Goal: Task Accomplishment & Management: Complete application form

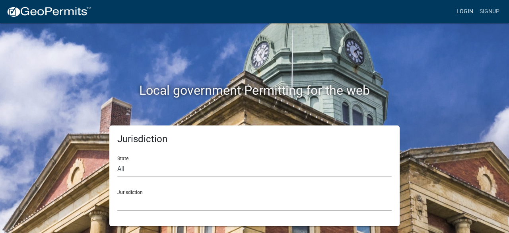
click at [463, 10] on link "Login" at bounding box center [465, 11] width 23 height 15
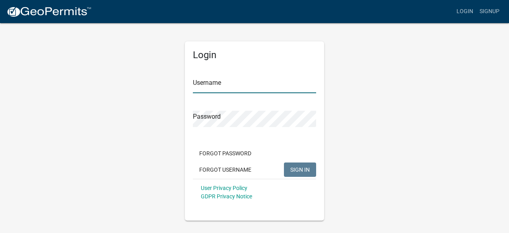
click at [267, 84] on input "Username" at bounding box center [254, 85] width 123 height 16
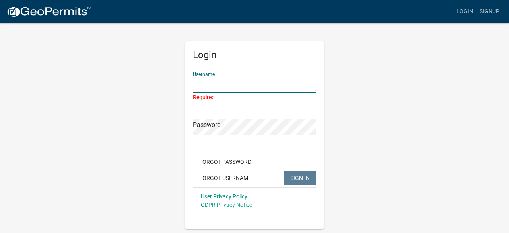
type input "teresaprice307"
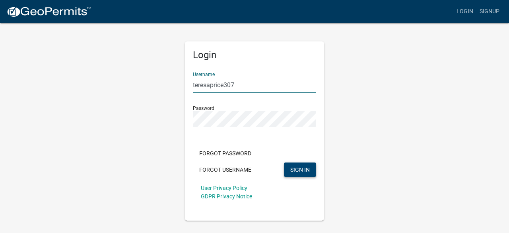
click at [306, 170] on span "SIGN IN" at bounding box center [301, 169] width 20 height 6
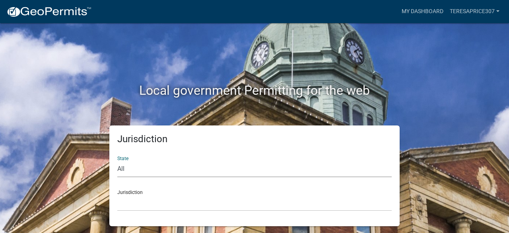
click at [185, 170] on select "All Colorado Georgia Indiana Iowa Kansas Minnesota Ohio South Carolina Wisconsin" at bounding box center [254, 169] width 275 height 16
select select "Indiana"
click at [117, 161] on select "All Colorado Georgia Indiana Iowa Kansas Minnesota Ohio South Carolina Wisconsin" at bounding box center [254, 169] width 275 height 16
click at [196, 204] on select "City of Charlestown, Indiana City of Jeffersonville, Indiana City of Logansport…" at bounding box center [254, 203] width 275 height 16
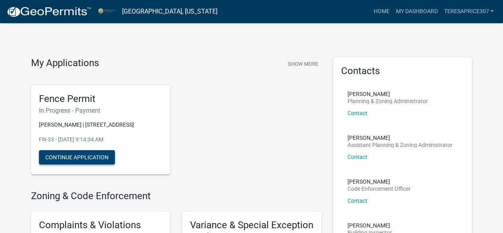
click at [86, 164] on button "Continue Application" at bounding box center [77, 157] width 76 height 14
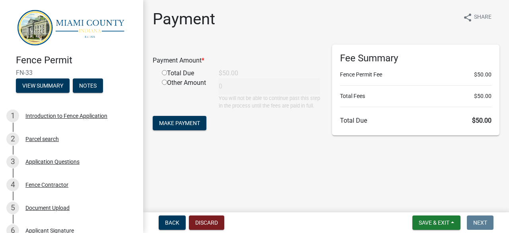
click at [163, 71] on input "radio" at bounding box center [164, 72] width 5 height 5
radio input "true"
type input "50"
click at [191, 126] on span "Make Payment" at bounding box center [179, 123] width 41 height 6
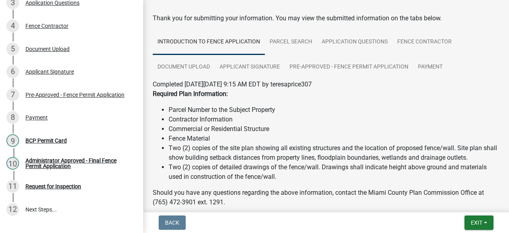
scroll to position [218, 0]
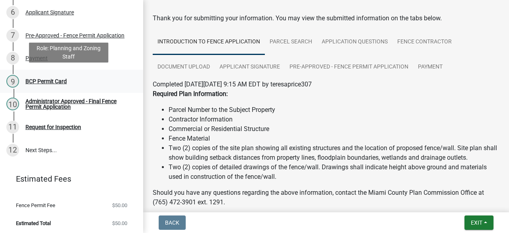
click at [55, 78] on div "BCP Permit Card" at bounding box center [45, 81] width 41 height 6
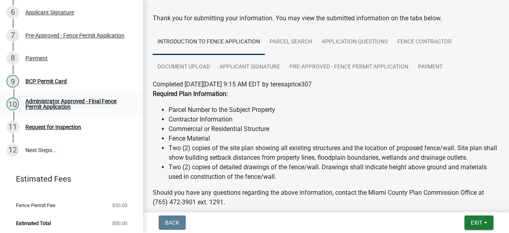
click at [54, 98] on div "Administrator Approved - Final Fence Permit Application" at bounding box center [77, 103] width 105 height 11
click at [362, 66] on link "Pre-Approved - Fence Permit Application" at bounding box center [349, 67] width 129 height 25
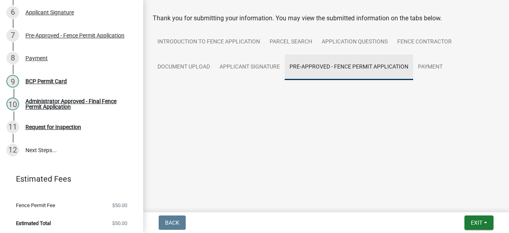
scroll to position [0, 0]
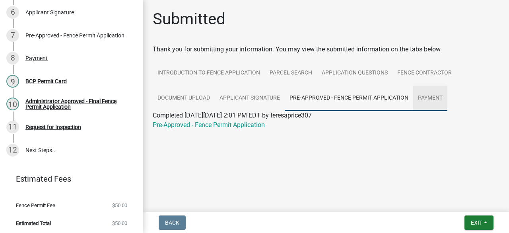
click at [428, 100] on link "Payment" at bounding box center [431, 98] width 34 height 25
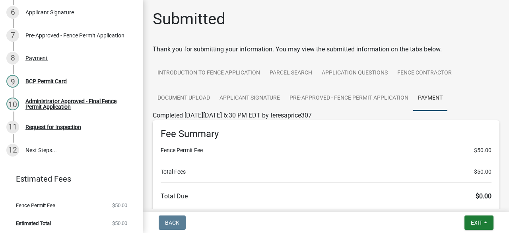
scroll to position [153, 0]
